Goal: Information Seeking & Learning: Learn about a topic

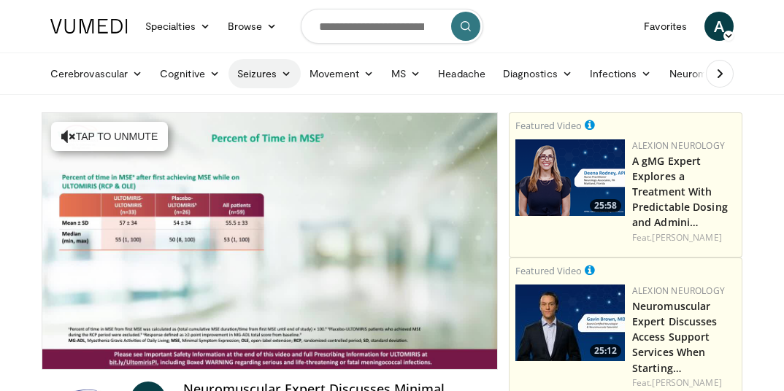
click at [258, 77] on link "Seizures" at bounding box center [264, 73] width 72 height 29
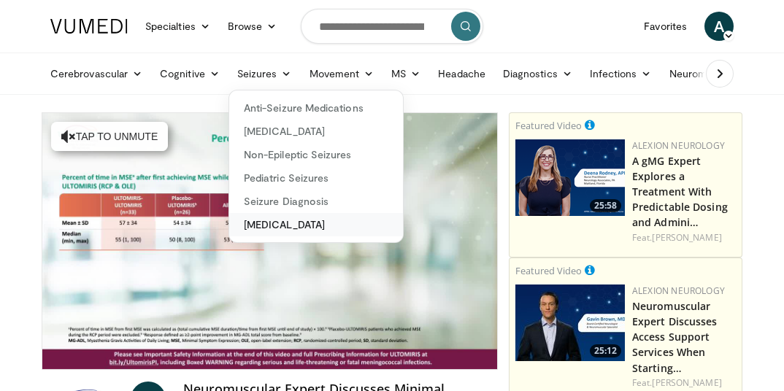
click at [304, 231] on link "[MEDICAL_DATA]" at bounding box center [316, 224] width 174 height 23
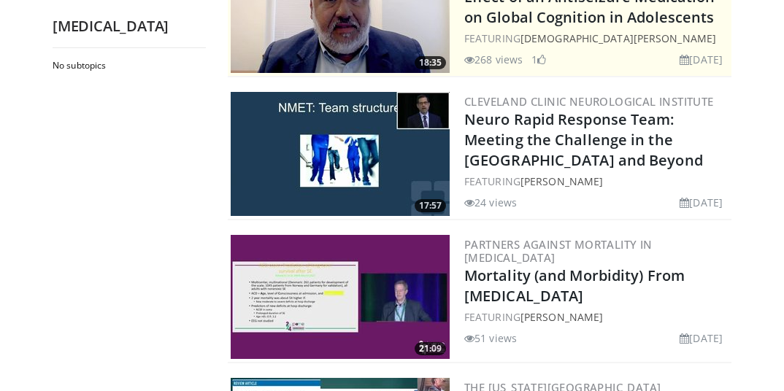
scroll to position [219, 0]
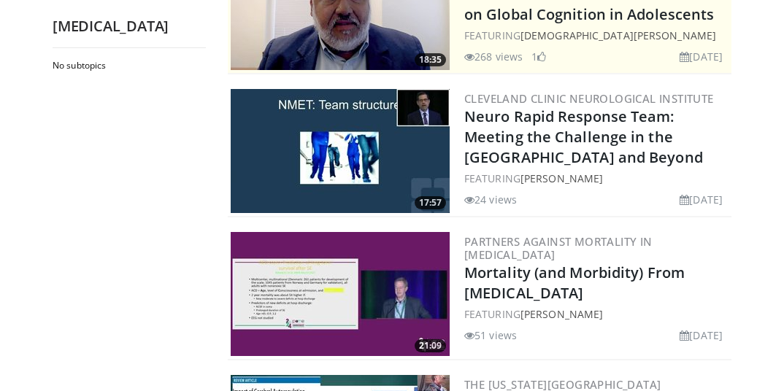
click at [348, 282] on img at bounding box center [340, 294] width 219 height 124
